Goal: Task Accomplishment & Management: Manage account settings

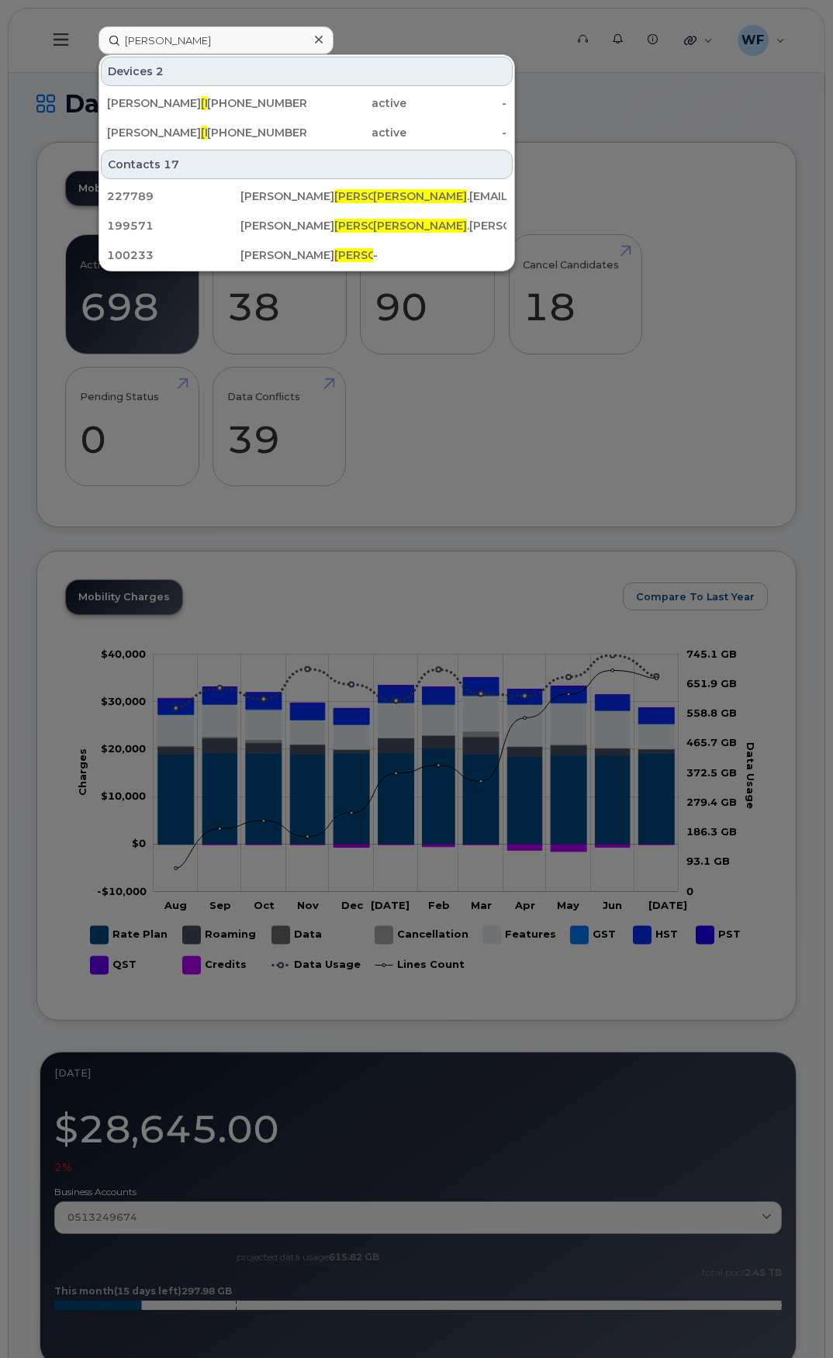
click at [609, 133] on div at bounding box center [416, 679] width 833 height 1358
click at [200, 46] on input "olsen" at bounding box center [215, 40] width 235 height 28
drag, startPoint x: 171, startPoint y: 43, endPoint x: 71, endPoint y: 16, distance: 103.4
click at [86, 26] on div "olsen Devices 2 Duane Olsen 506-380-3971 active - Duane Olsen 782-324-2410 acti…" at bounding box center [326, 40] width 481 height 28
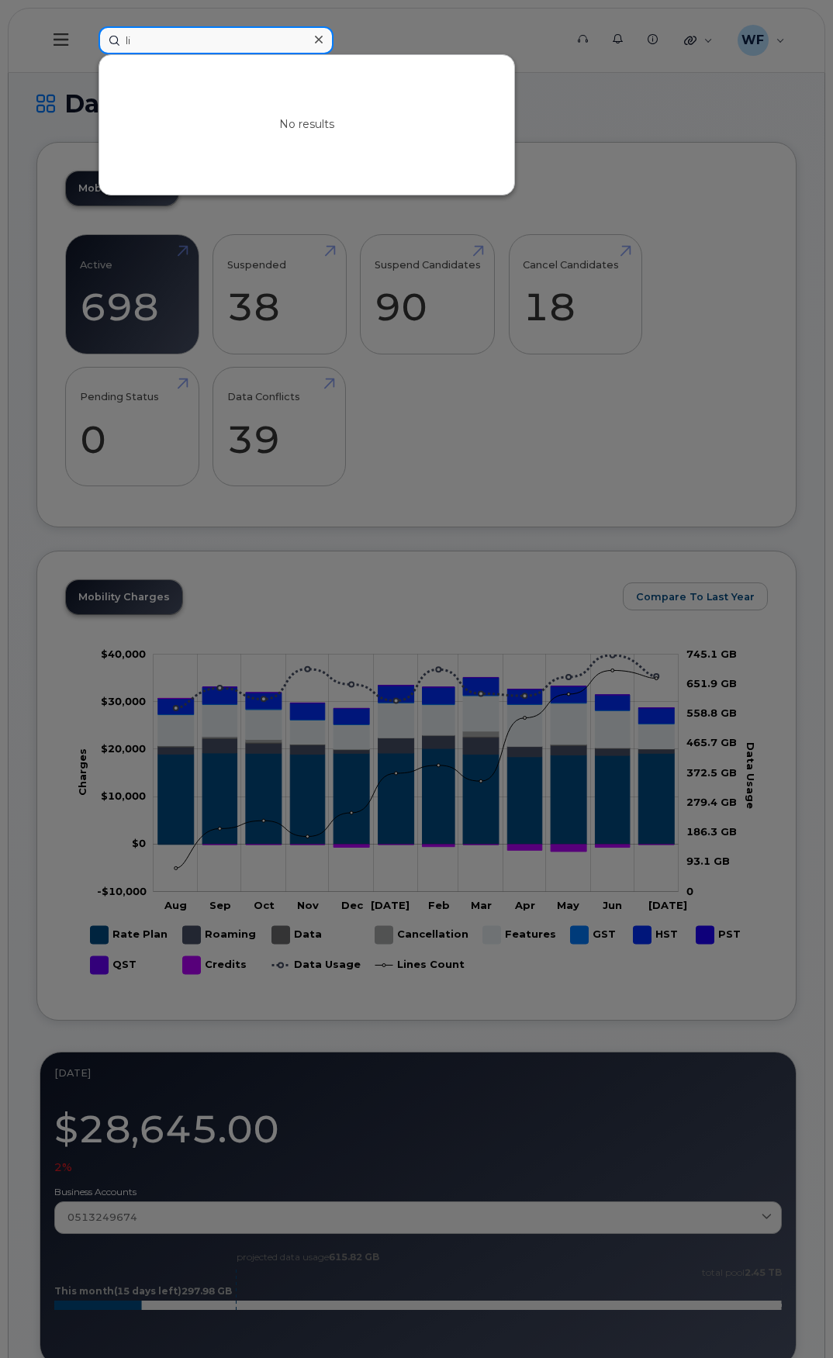
type input "l"
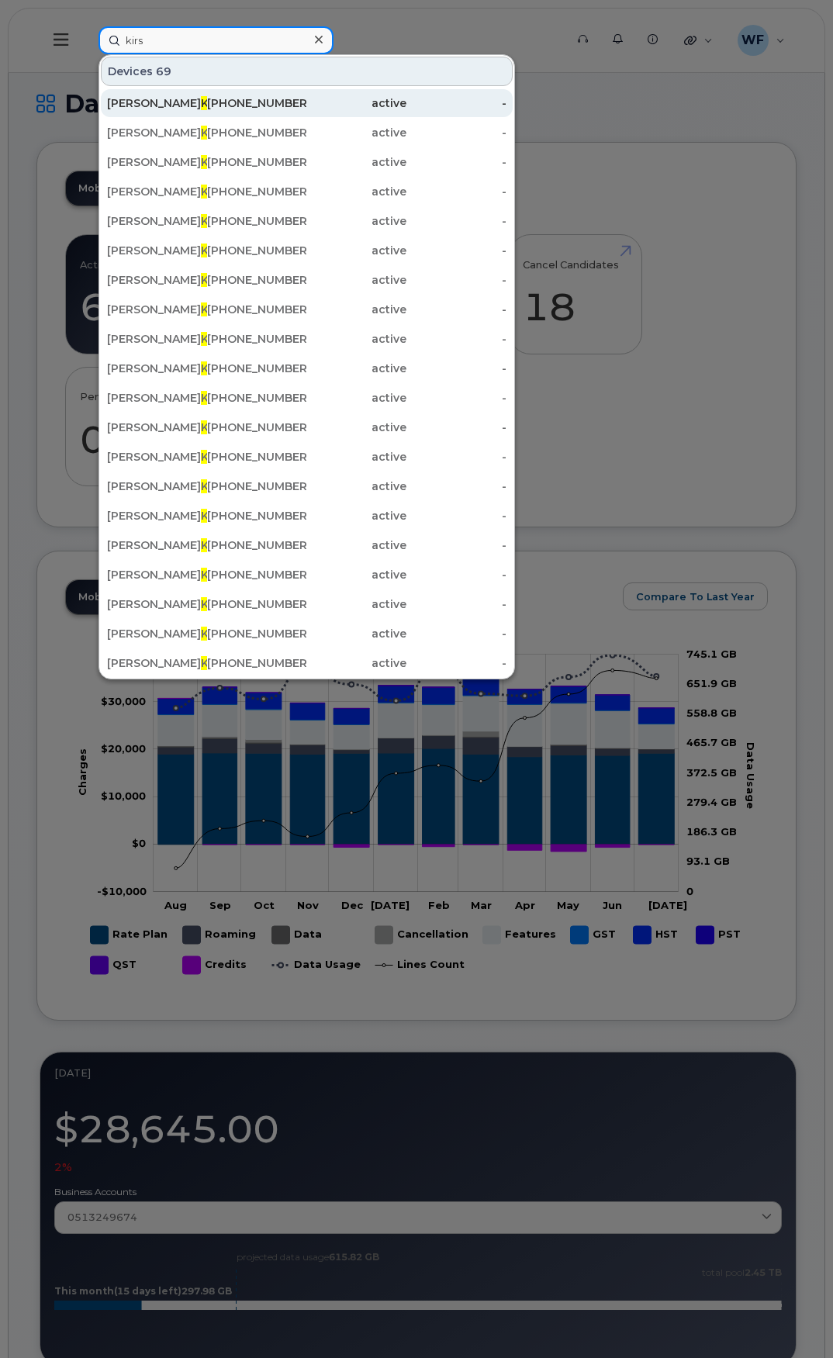
type input "kirs"
click at [179, 97] on div "Karl Kirs chenman" at bounding box center [157, 103] width 100 height 16
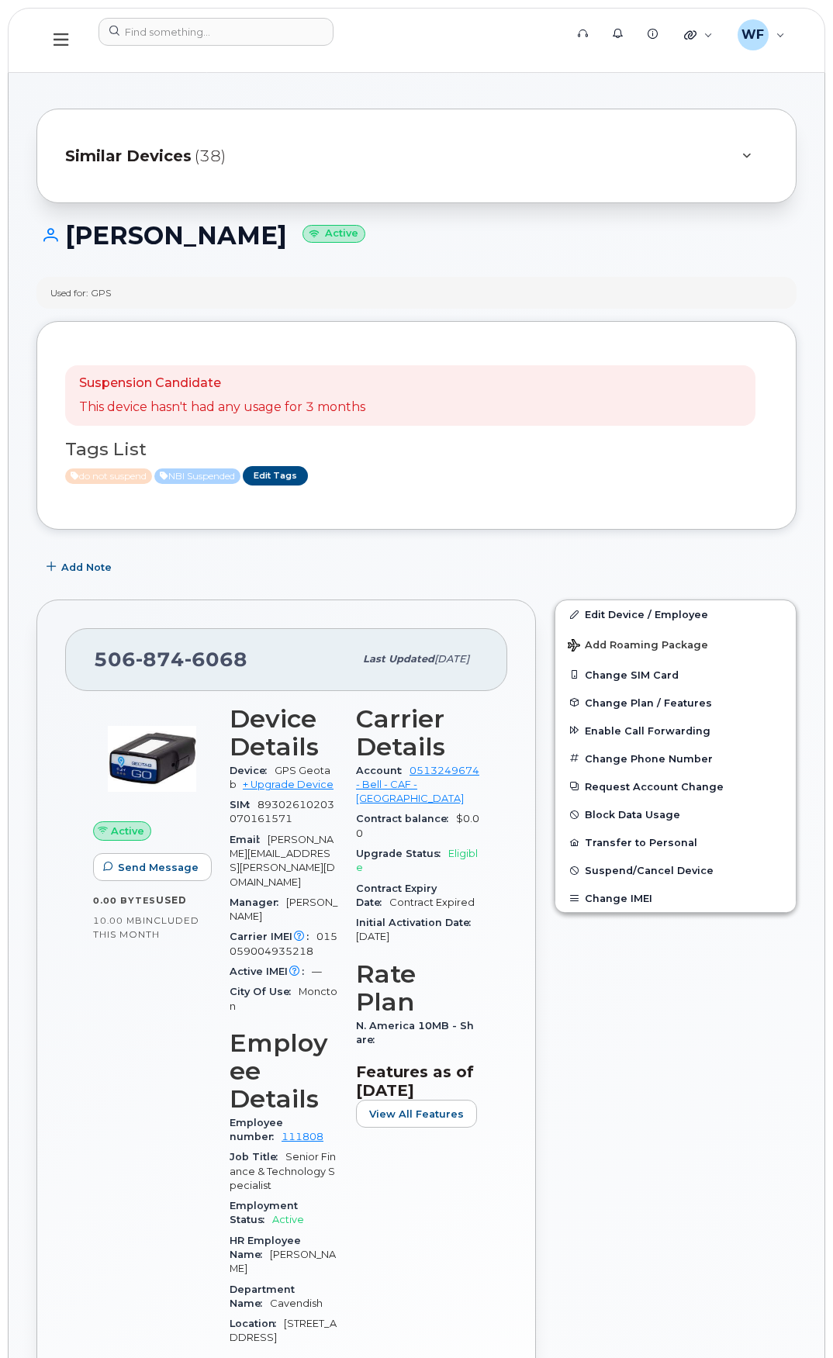
click at [211, 164] on span "(38)" at bounding box center [210, 156] width 31 height 22
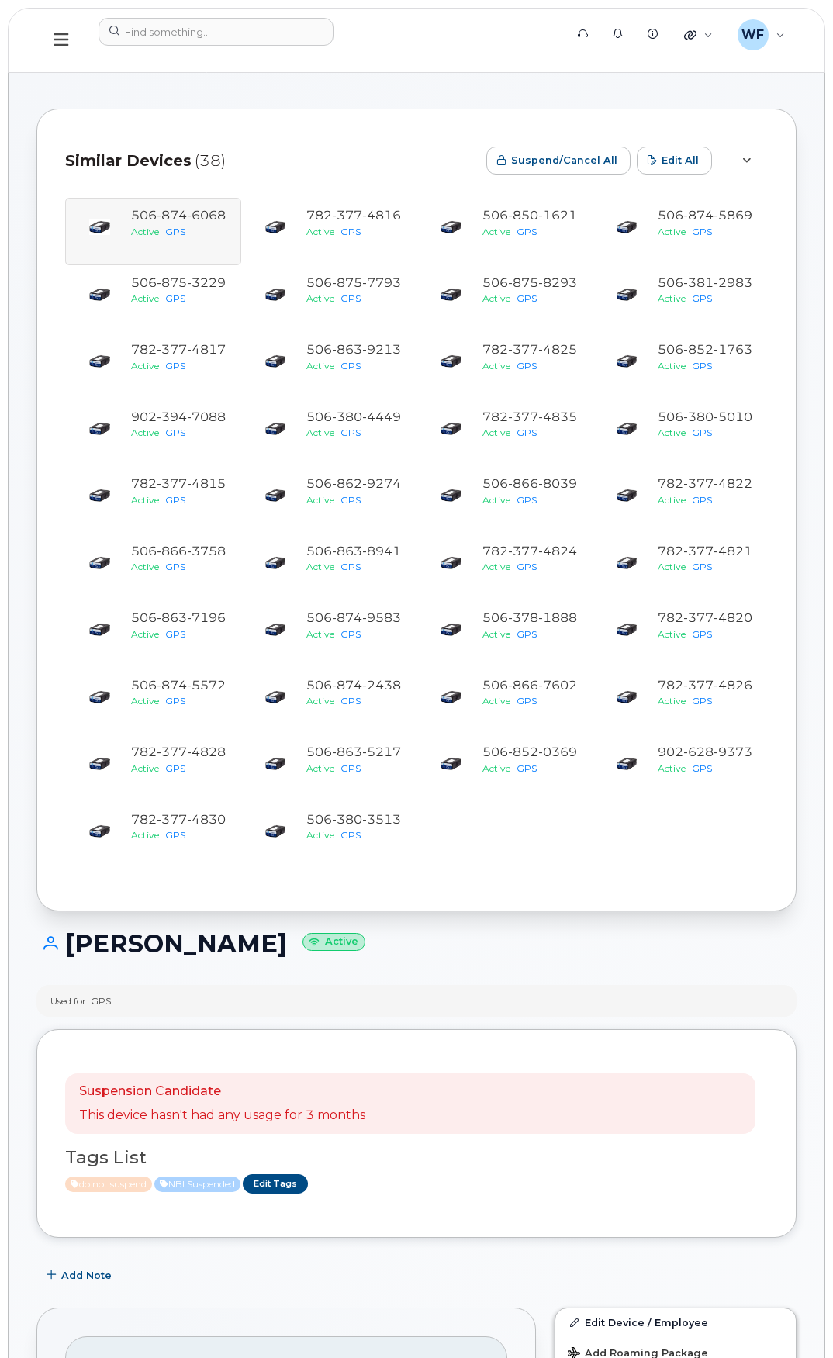
click at [747, 159] on icon at bounding box center [746, 161] width 9 height 10
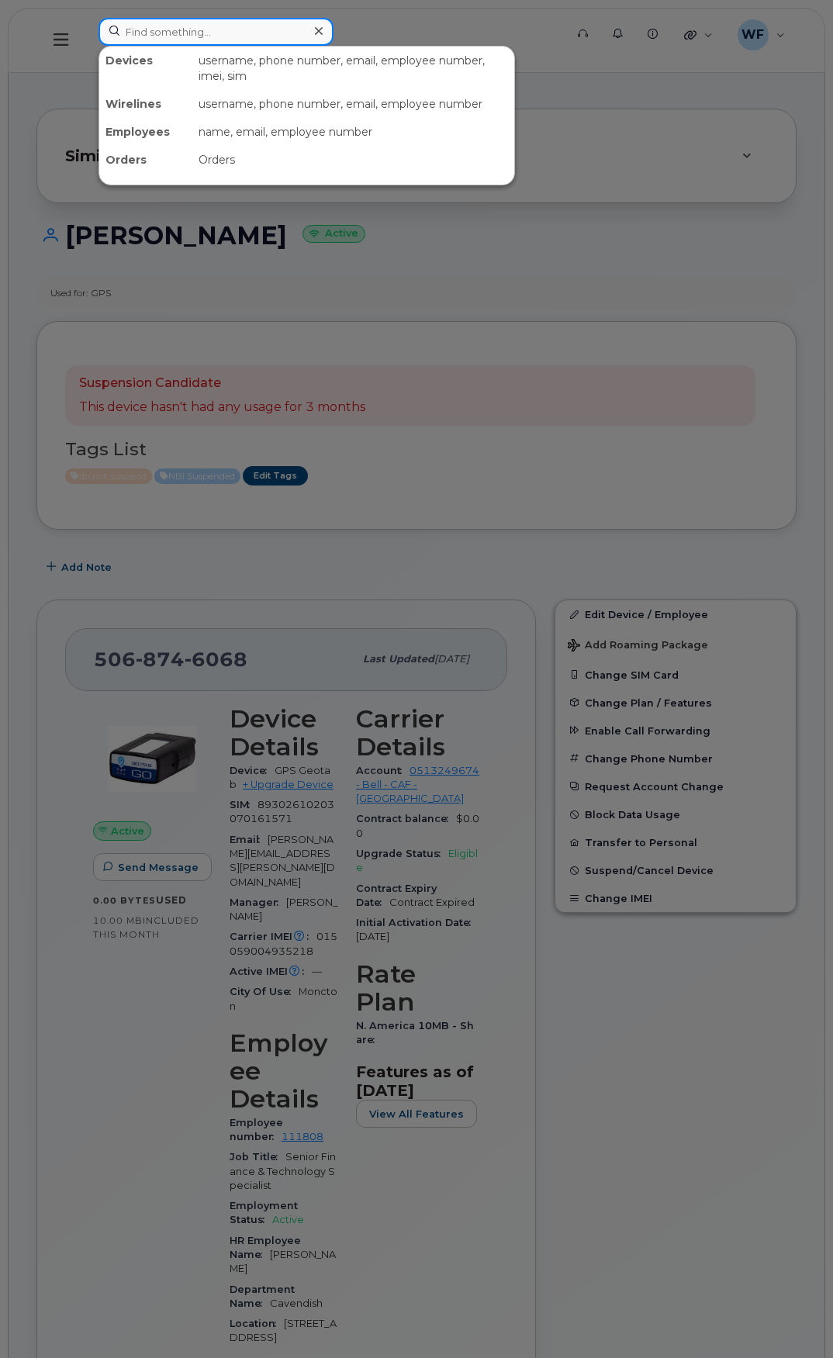
click at [160, 30] on input at bounding box center [215, 32] width 235 height 28
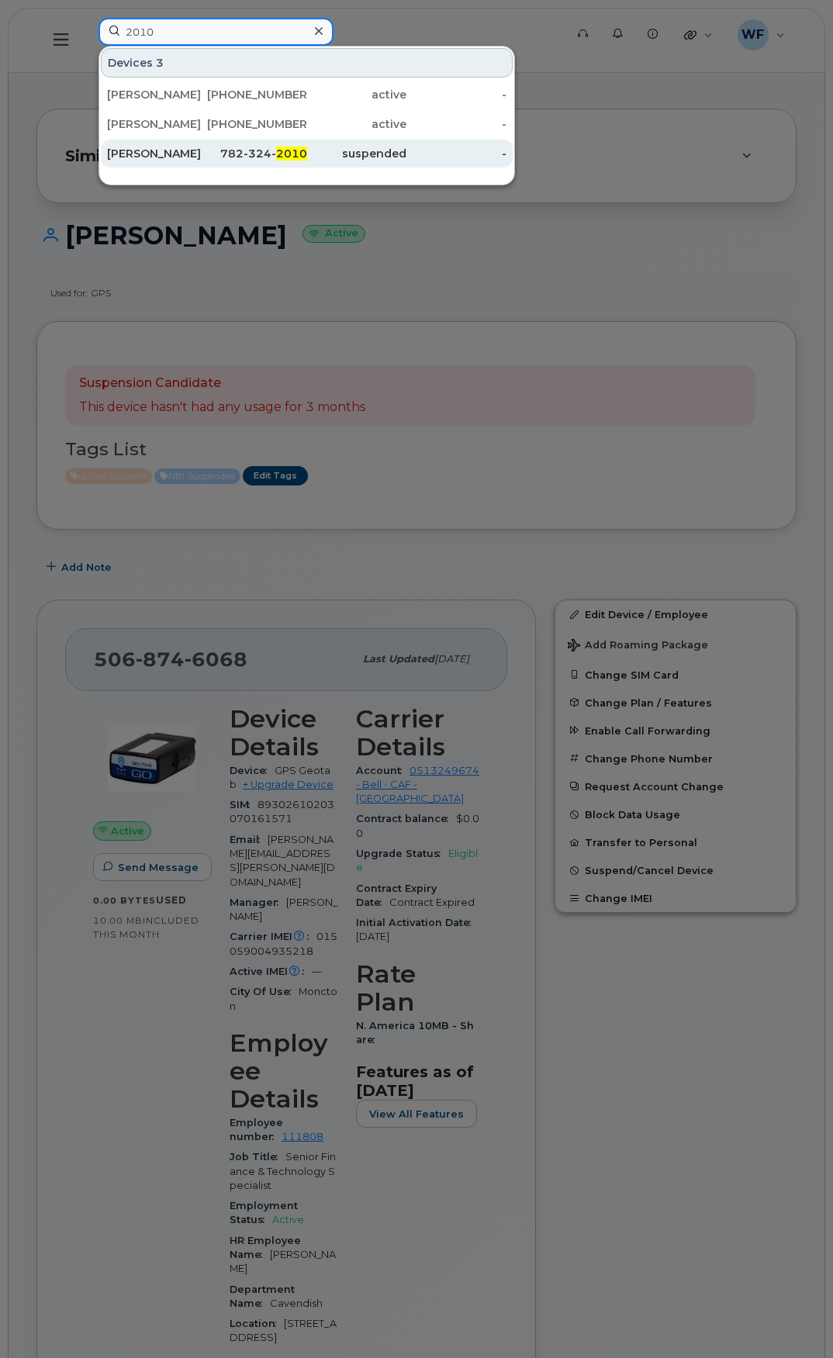
type input "2010"
click at [143, 150] on div "[PERSON_NAME]" at bounding box center [157, 154] width 100 height 16
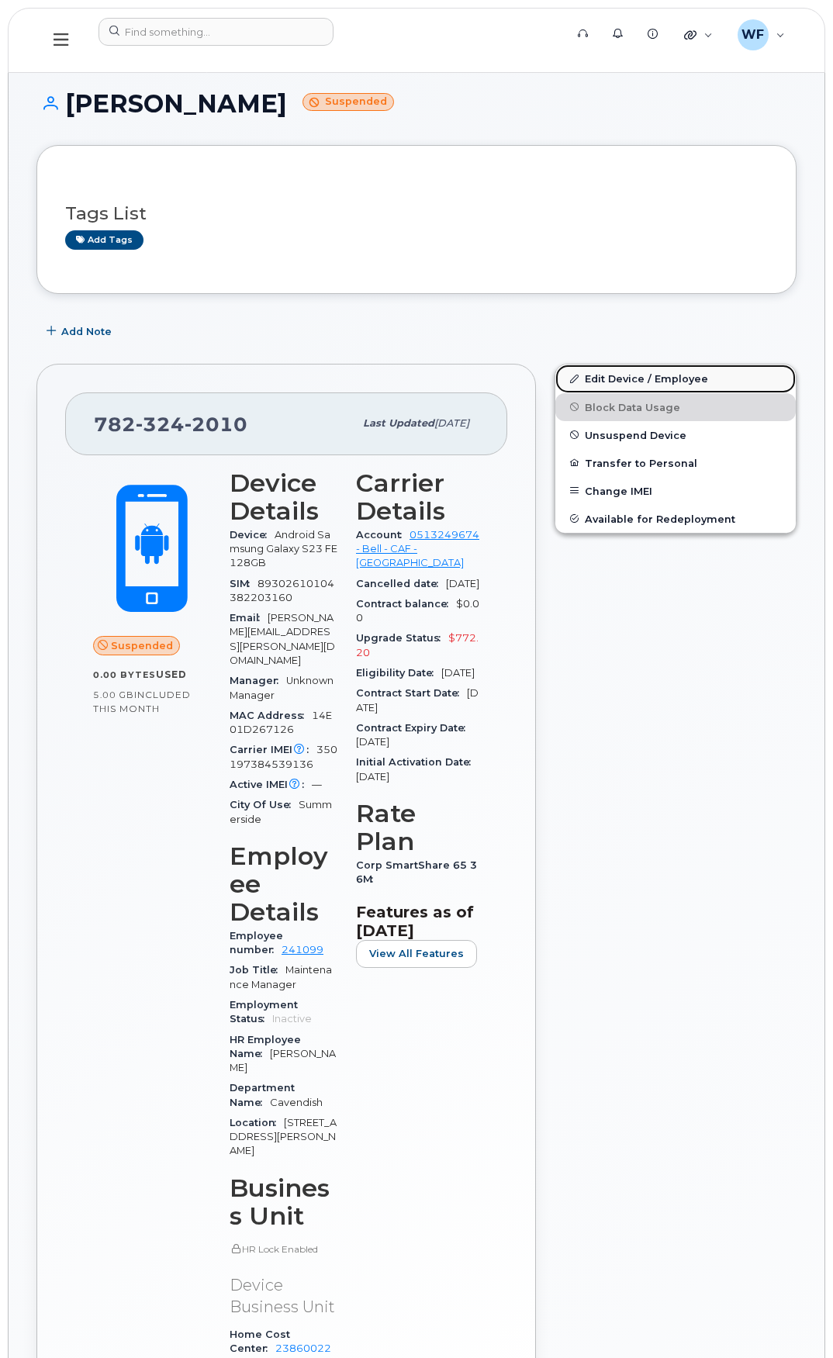
click at [640, 377] on link "Edit Device / Employee" at bounding box center [675, 378] width 240 height 28
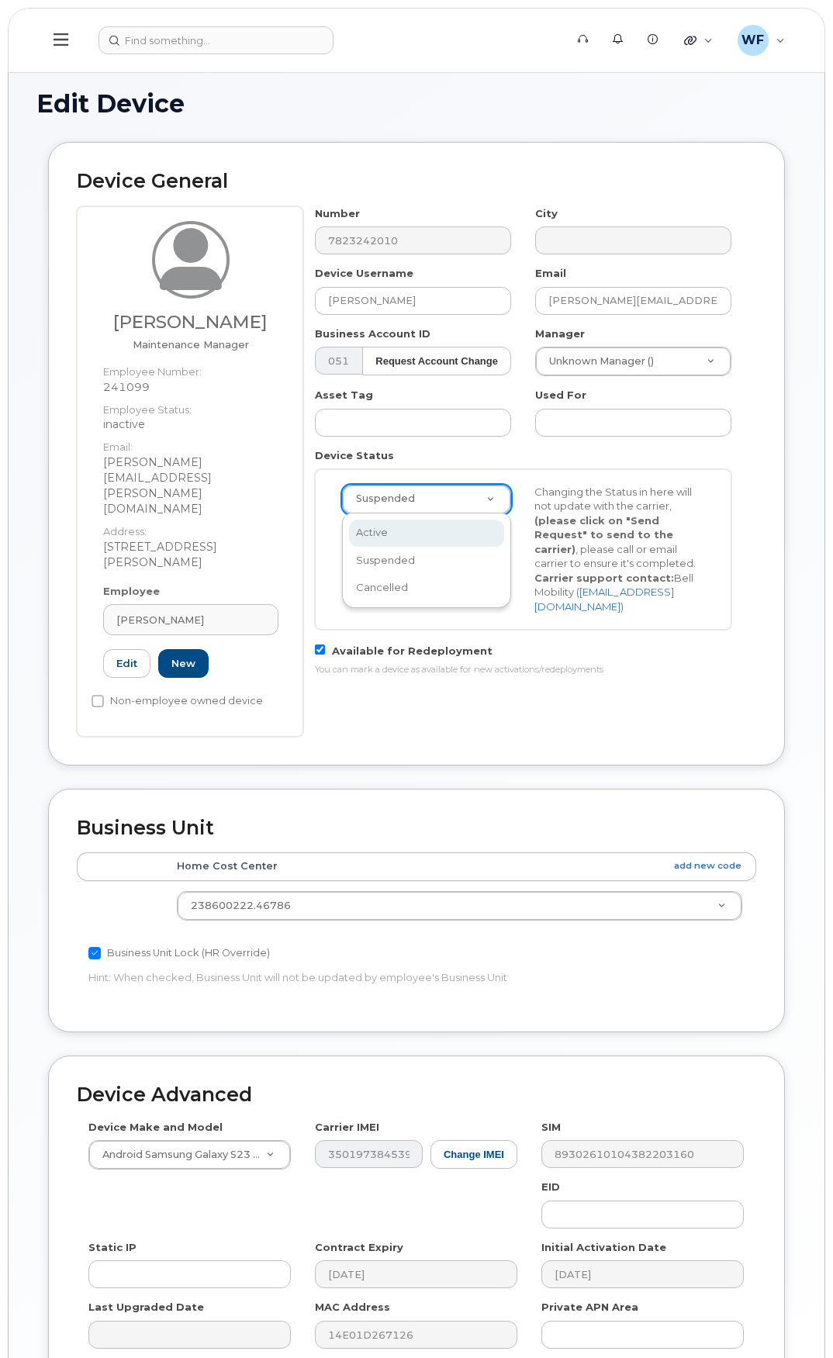
select select "active"
click at [395, 540] on button "Send Request" at bounding box center [394, 536] width 104 height 29
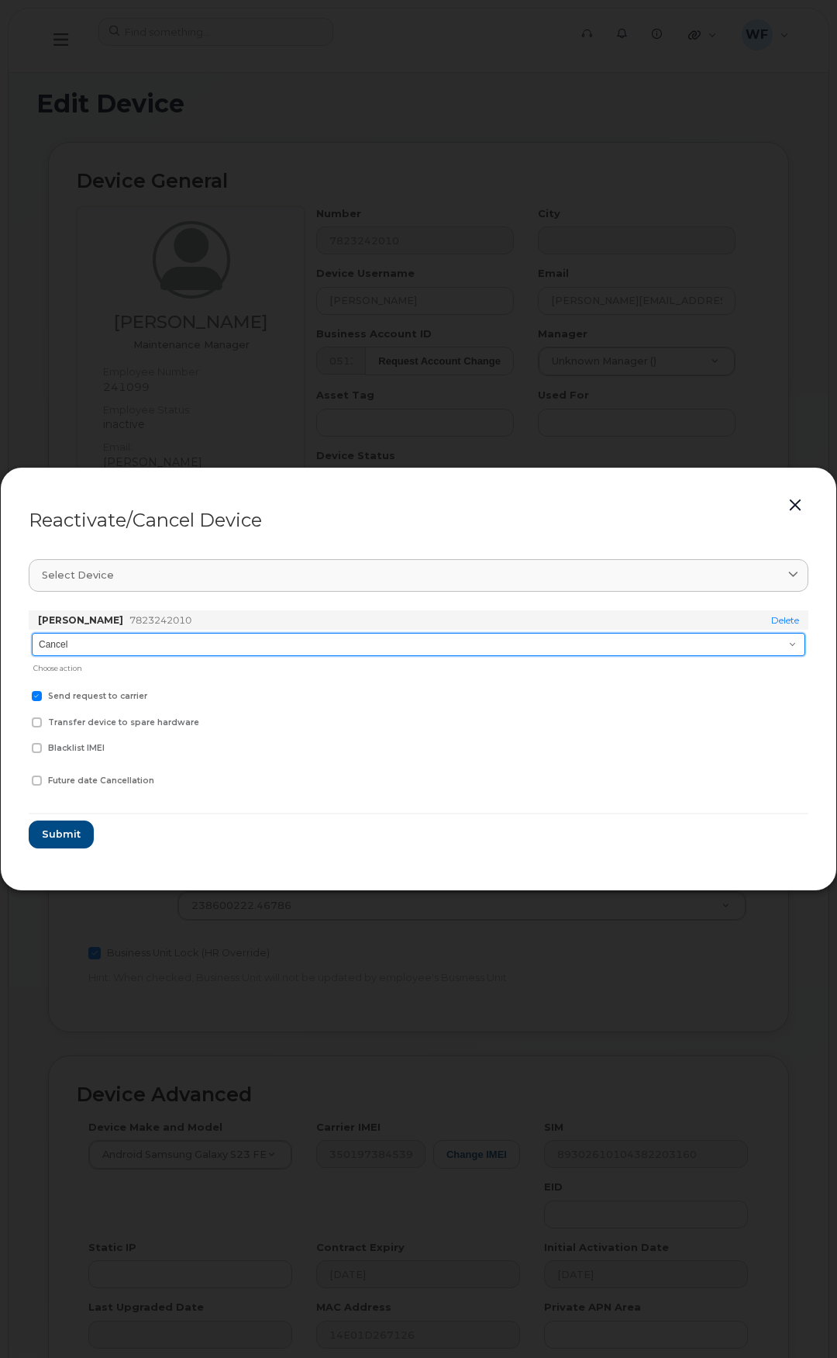
click at [122, 647] on select "Cancel Suspend - Extend Suspension Reactivate" at bounding box center [419, 644] width 774 height 23
select select "[object Object]"
click at [32, 633] on select "Cancel Suspend - Extend Suspension Reactivate" at bounding box center [419, 644] width 774 height 23
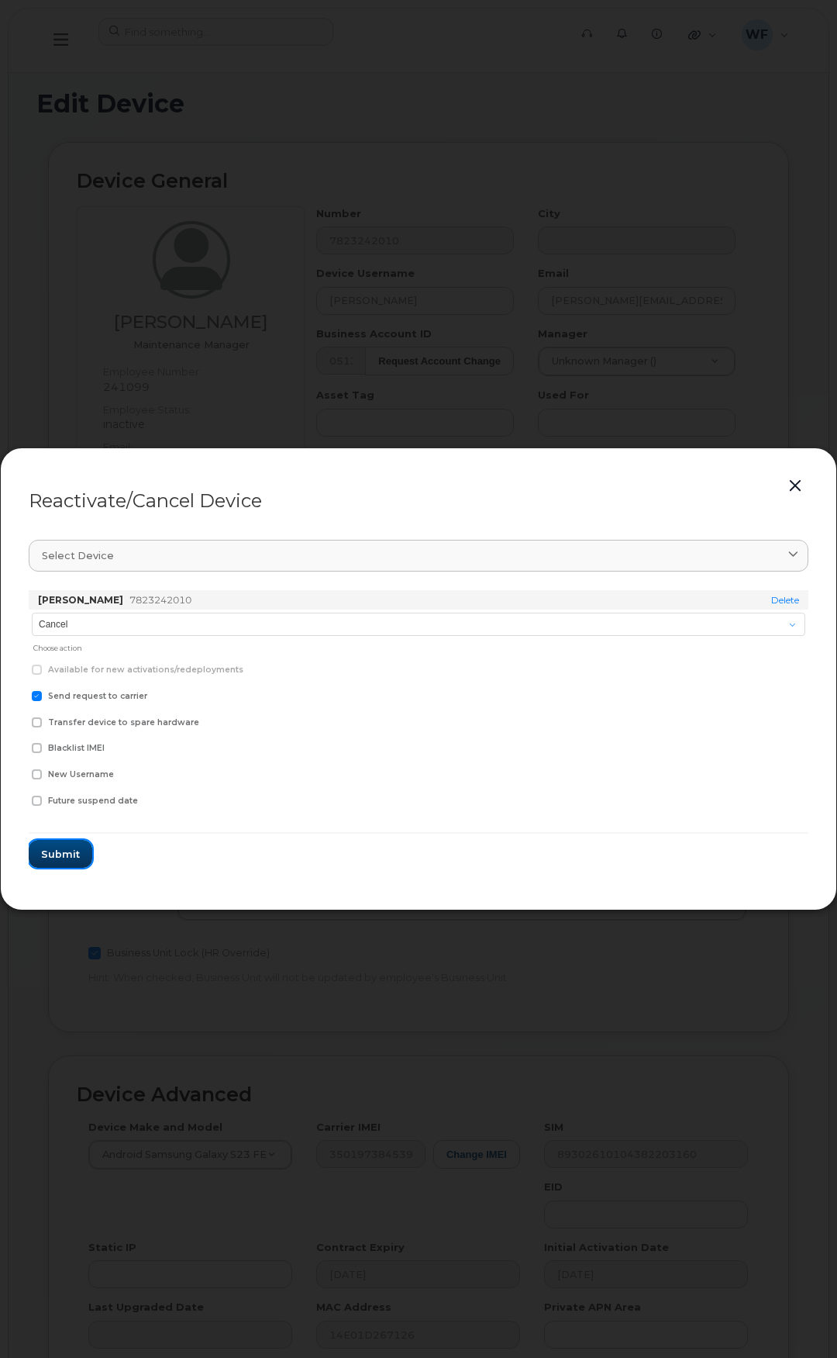
click at [64, 855] on span "Submit" at bounding box center [60, 854] width 39 height 15
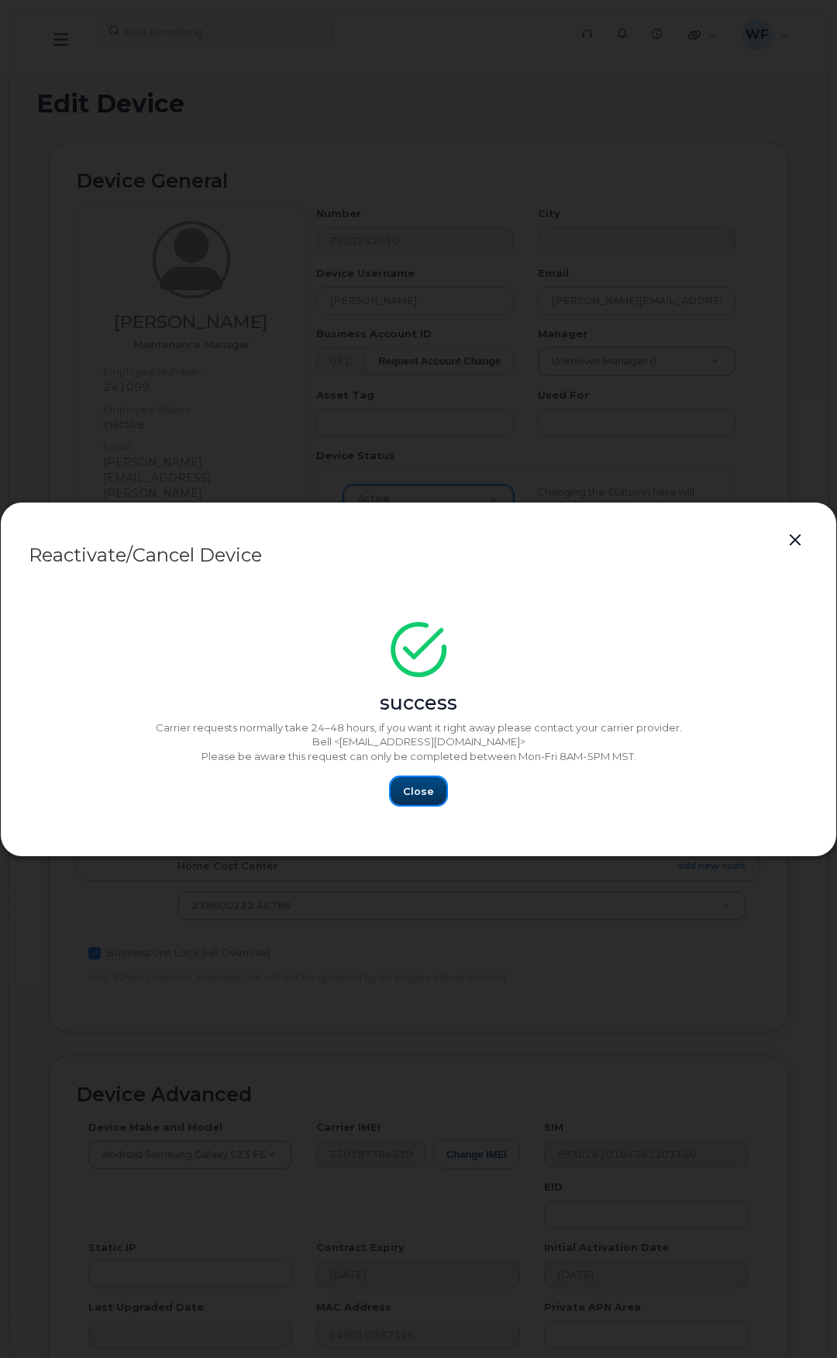
click at [432, 793] on span "Close" at bounding box center [418, 791] width 31 height 15
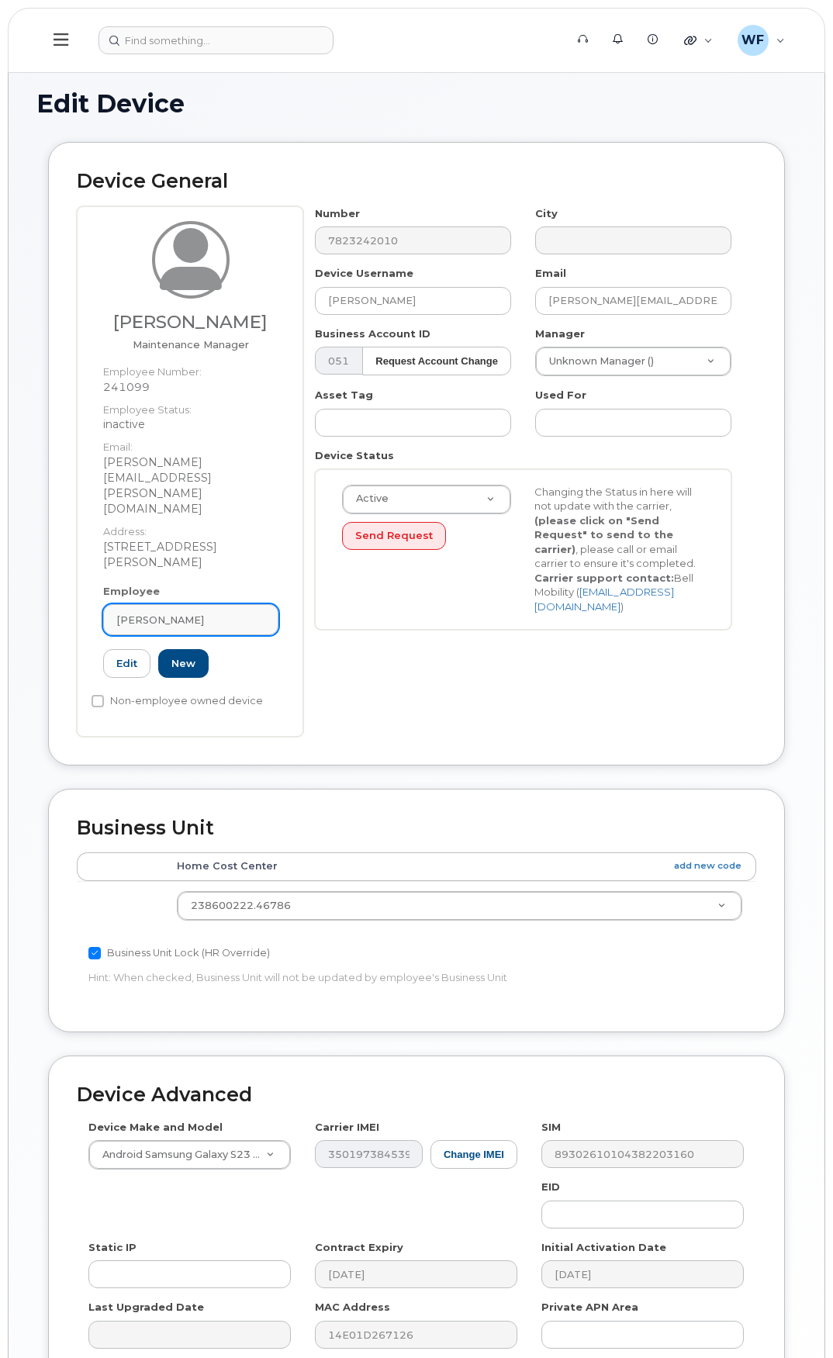
click at [200, 604] on link "[PERSON_NAME]" at bounding box center [190, 619] width 175 height 31
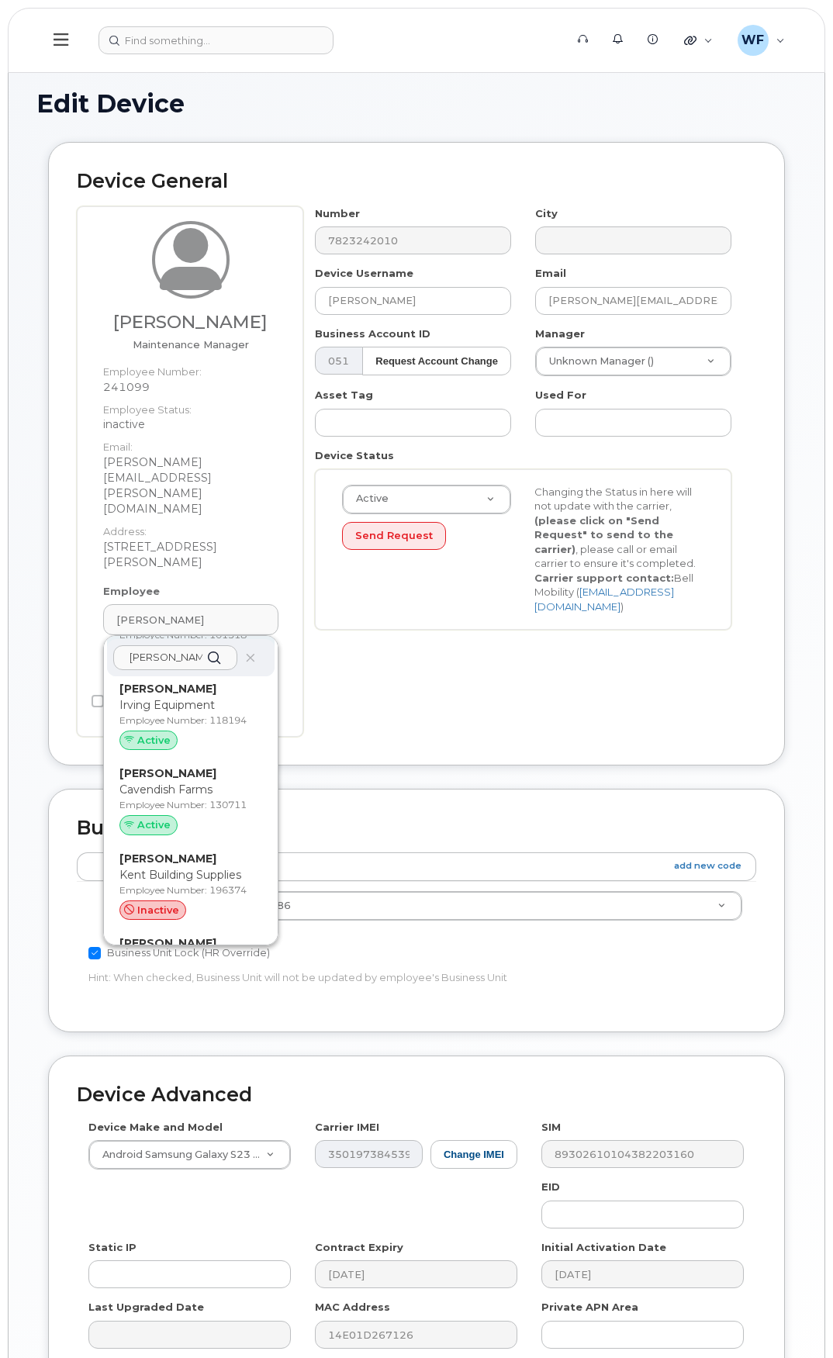
scroll to position [543, 0]
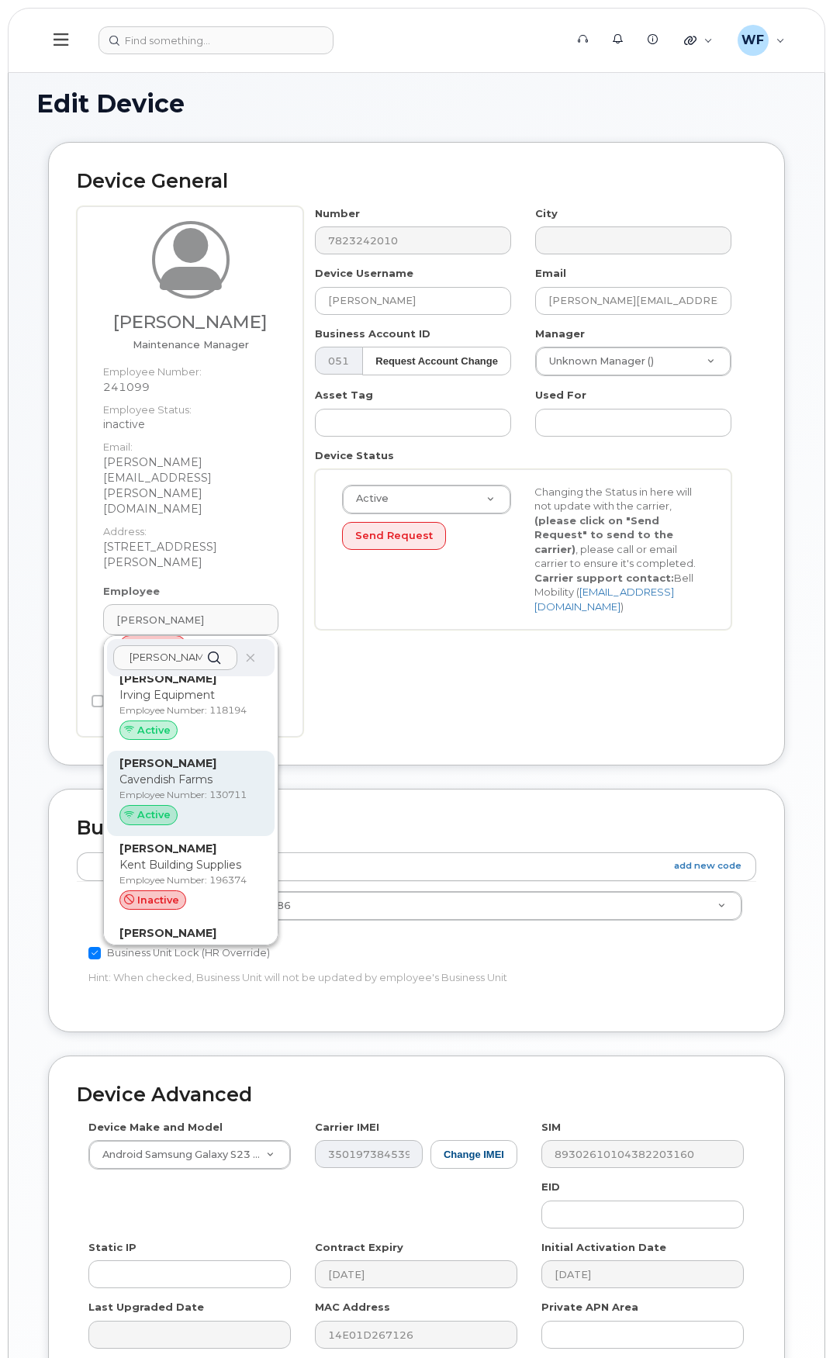
type input "downing"
click at [170, 755] on div "Ryan Downing Cavendish Farms Employee Number: 130711 Active" at bounding box center [190, 793] width 143 height 76
type input "130711"
type input "[PERSON_NAME]"
type input "[PERSON_NAME][EMAIL_ADDRESS][PERSON_NAME][DOMAIN_NAME]"
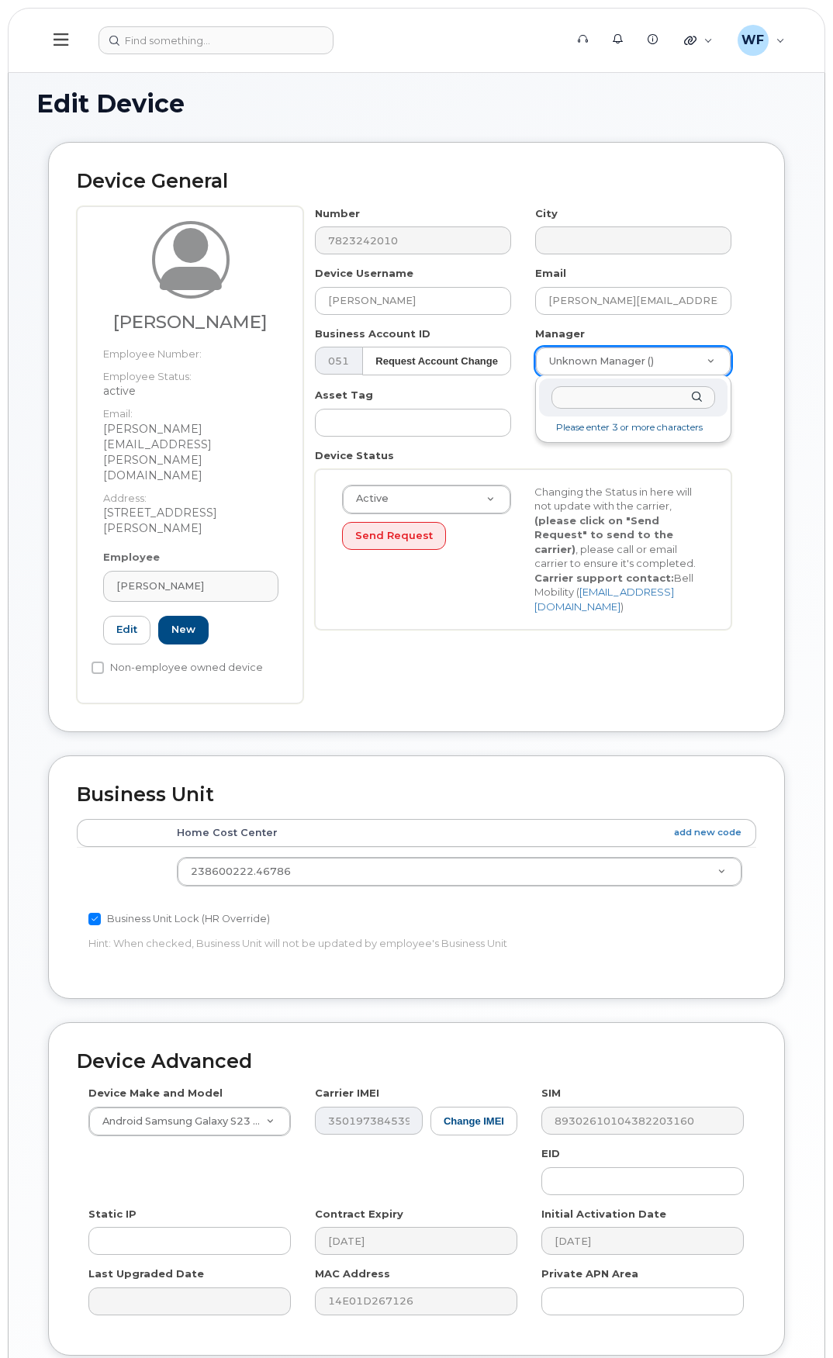
click at [598, 394] on input "text" at bounding box center [633, 397] width 164 height 22
type input "d"
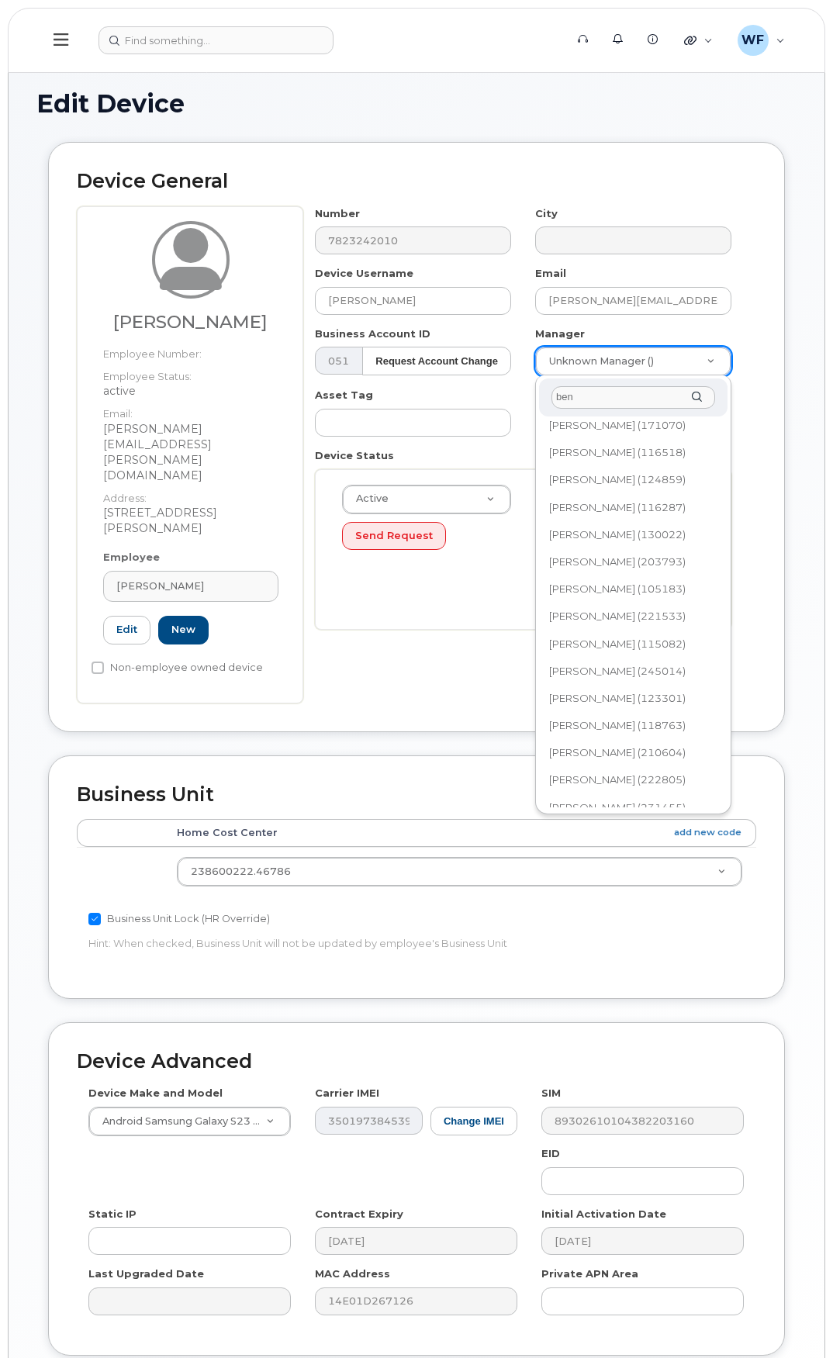
scroll to position [388, 0]
type input "ben"
type input "2363119"
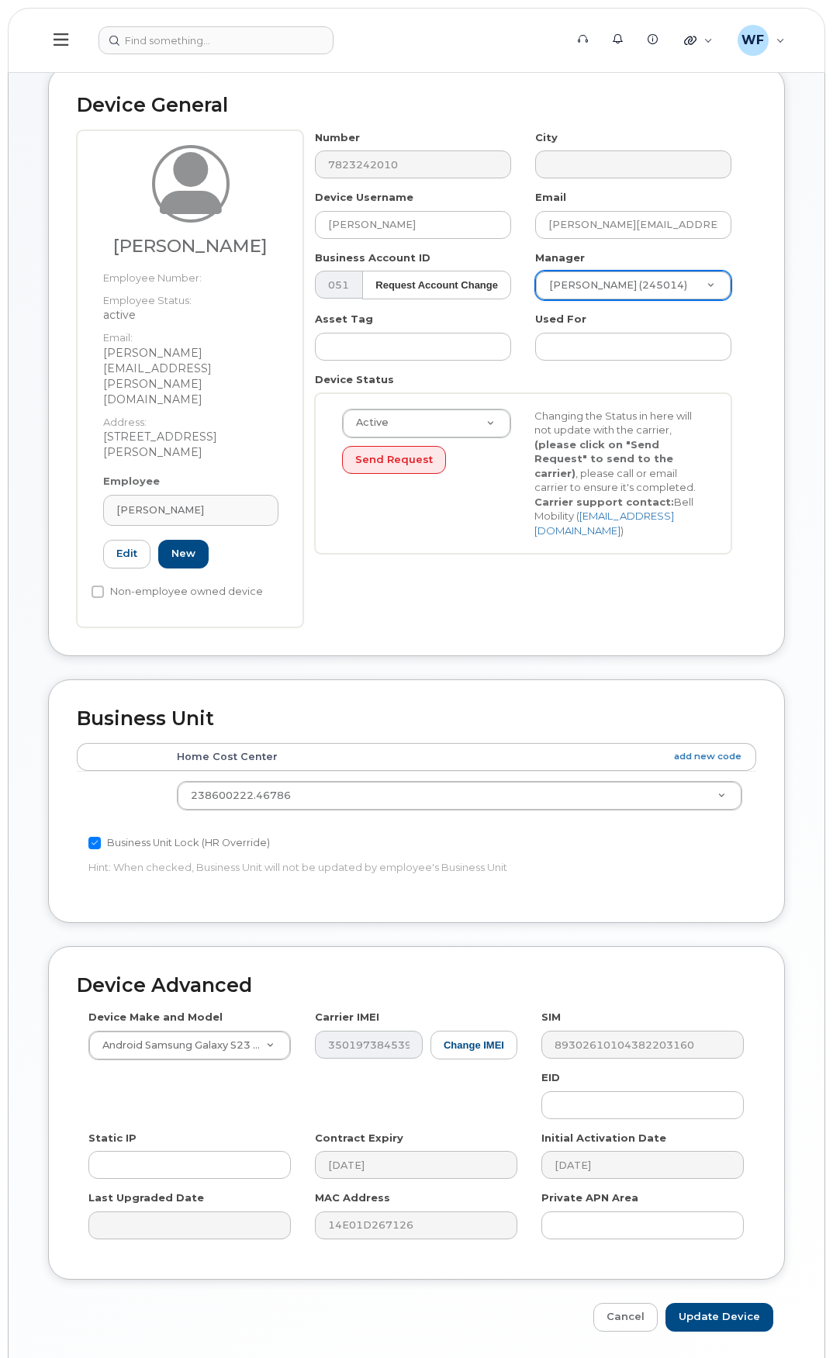
scroll to position [81, 0]
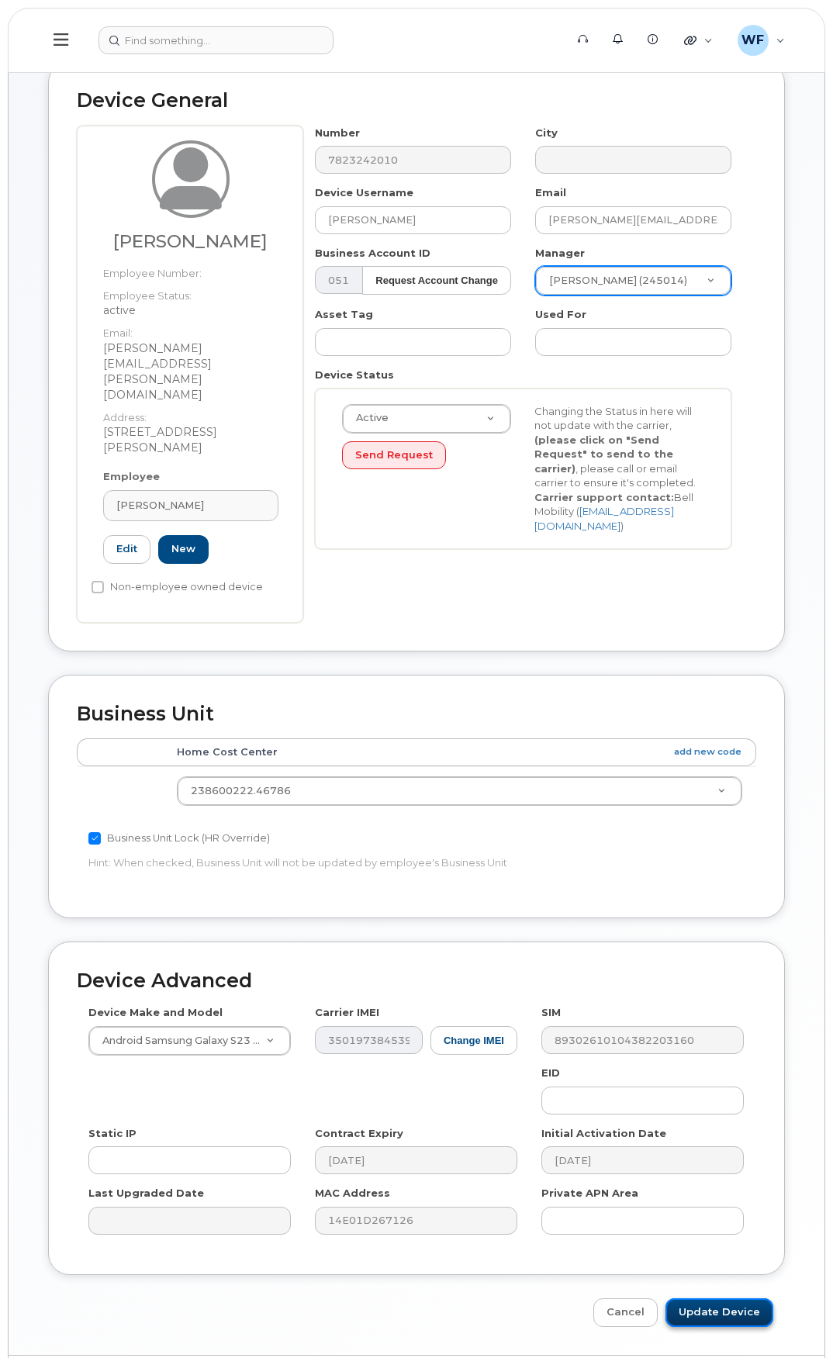
click at [709, 1298] on input "Update Device" at bounding box center [719, 1312] width 108 height 29
type input "Saving..."
